Goal: Transaction & Acquisition: Purchase product/service

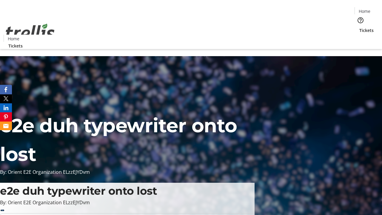
click at [359, 27] on span "Tickets" at bounding box center [366, 30] width 14 height 6
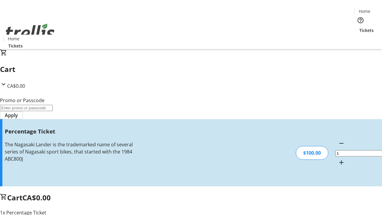
type input "BAR"
